Goal: Information Seeking & Learning: Learn about a topic

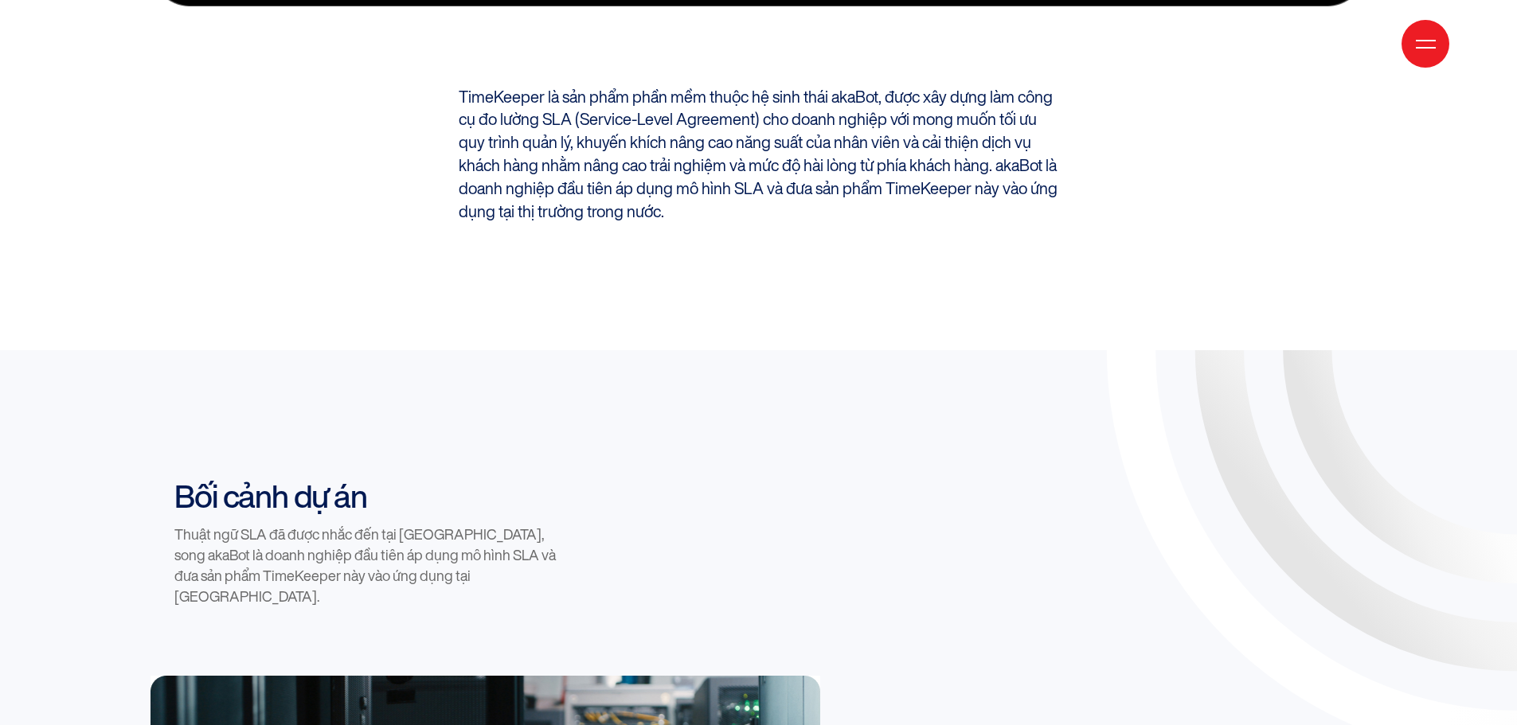
scroll to position [1433, 0]
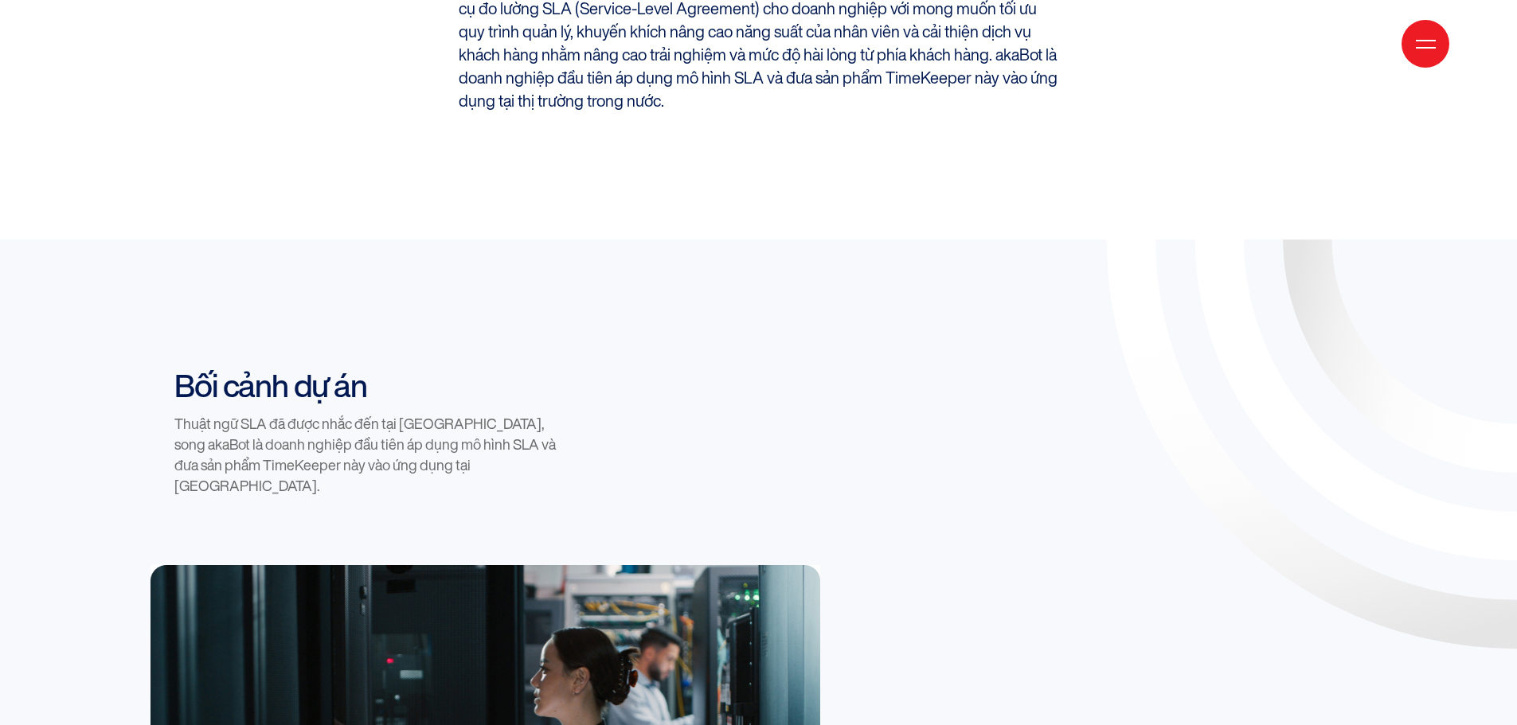
drag, startPoint x: 1373, startPoint y: 299, endPoint x: 876, endPoint y: 381, distance: 503.5
click at [876, 388] on div "Bối cảnh dự án Thuật ngữ SLA đã được nhắc đến tại [GEOGRAPHIC_DATA], song akaBo…" at bounding box center [757, 466] width 1231 height 198
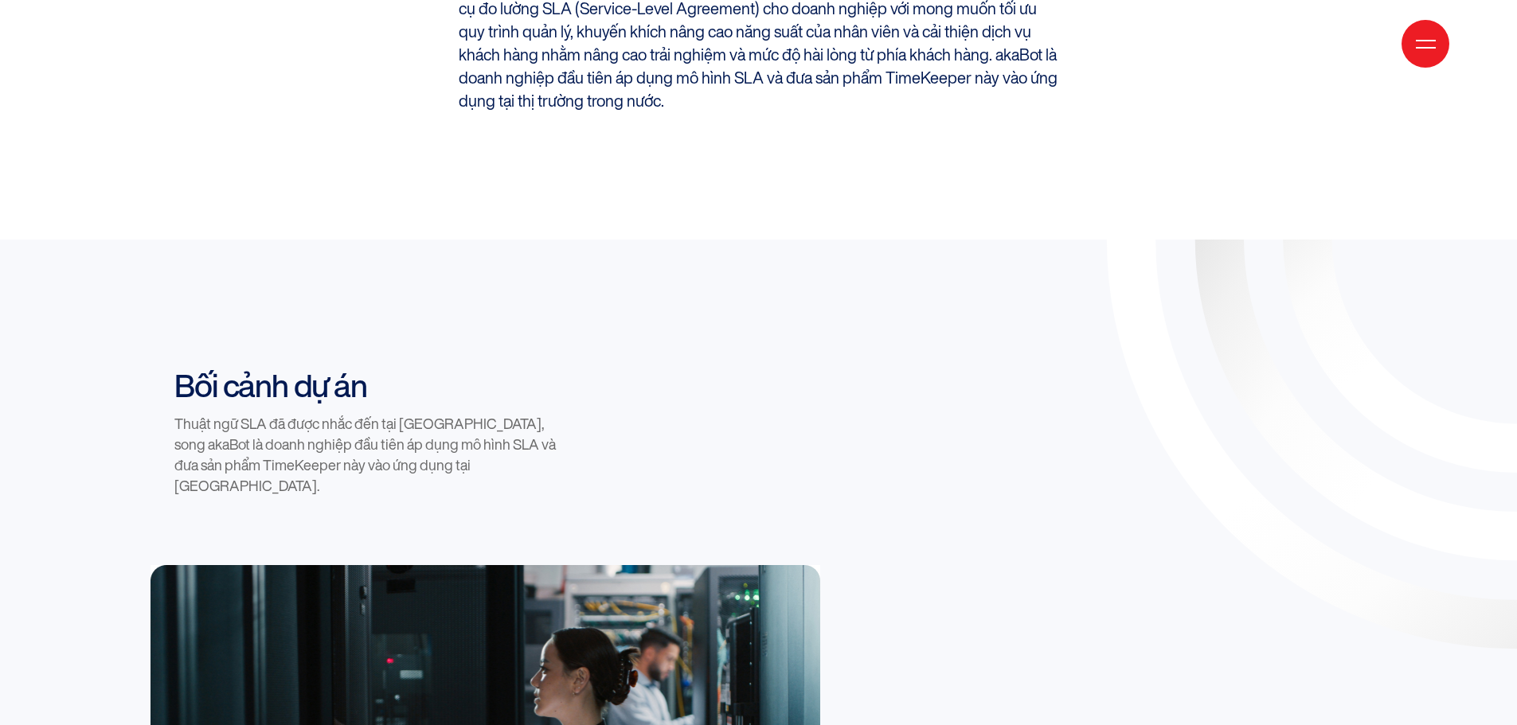
click at [1367, 647] on icon at bounding box center [1517, 240] width 1062 height 1062
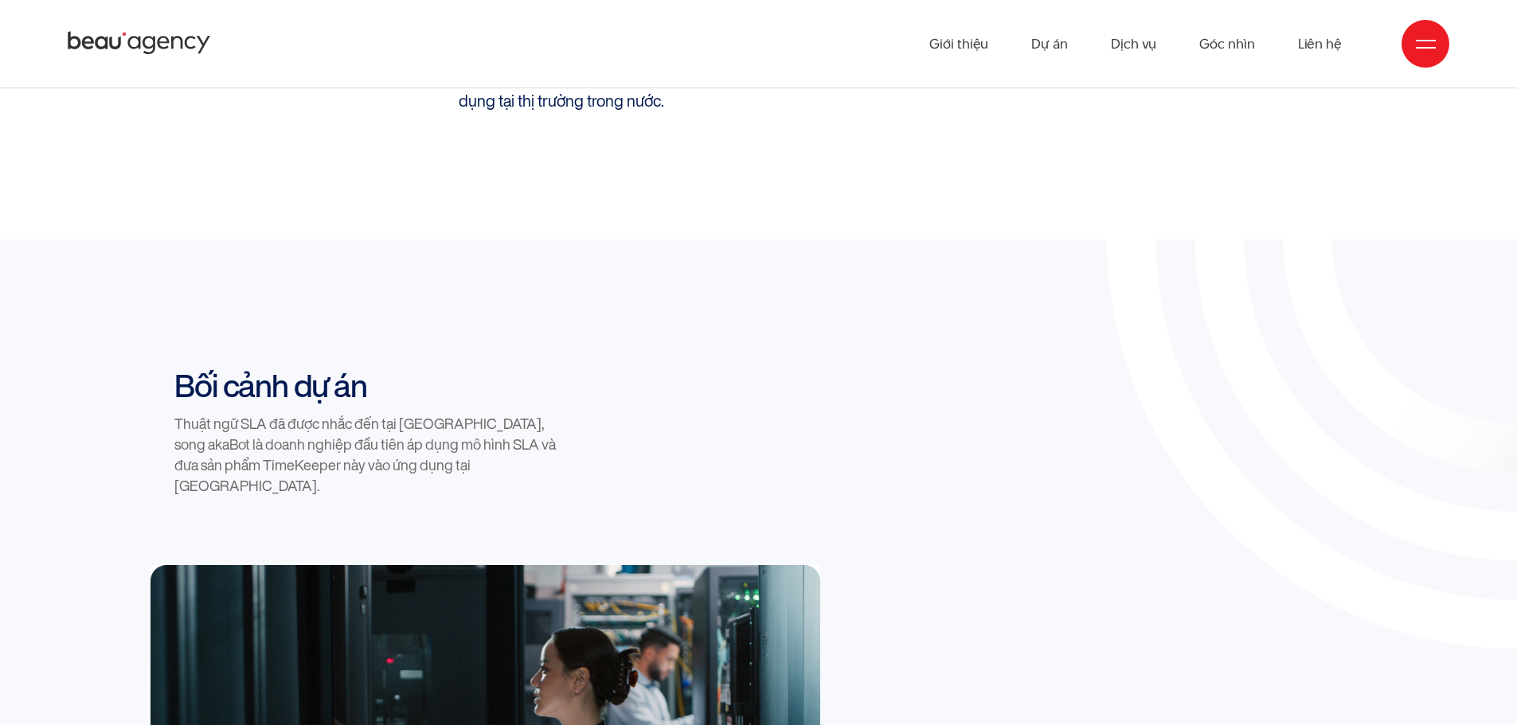
click at [1392, 354] on icon at bounding box center [1516, 240] width 578 height 578
click at [1221, 412] on icon at bounding box center [1515, 239] width 955 height 955
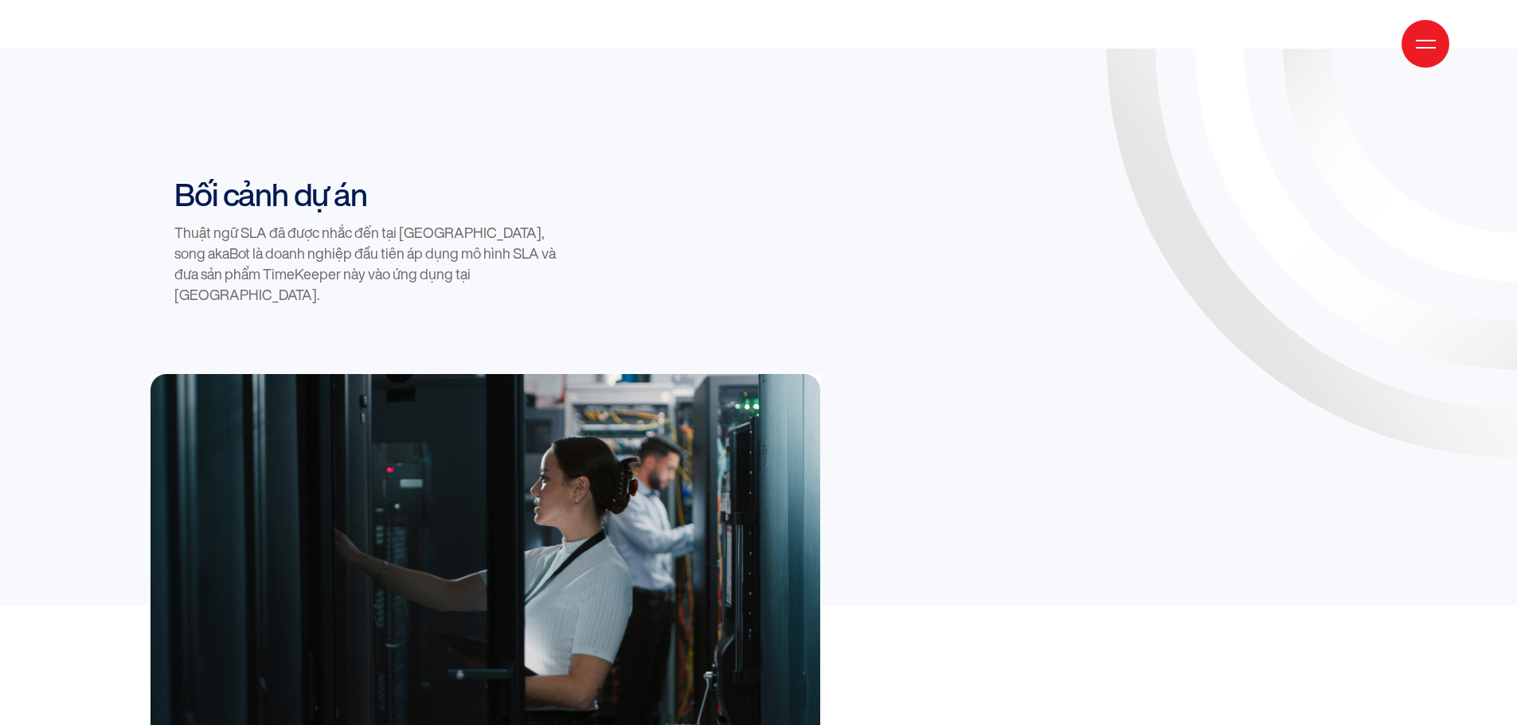
scroll to position [1634, 0]
